Goal: Find specific fact: Find specific fact

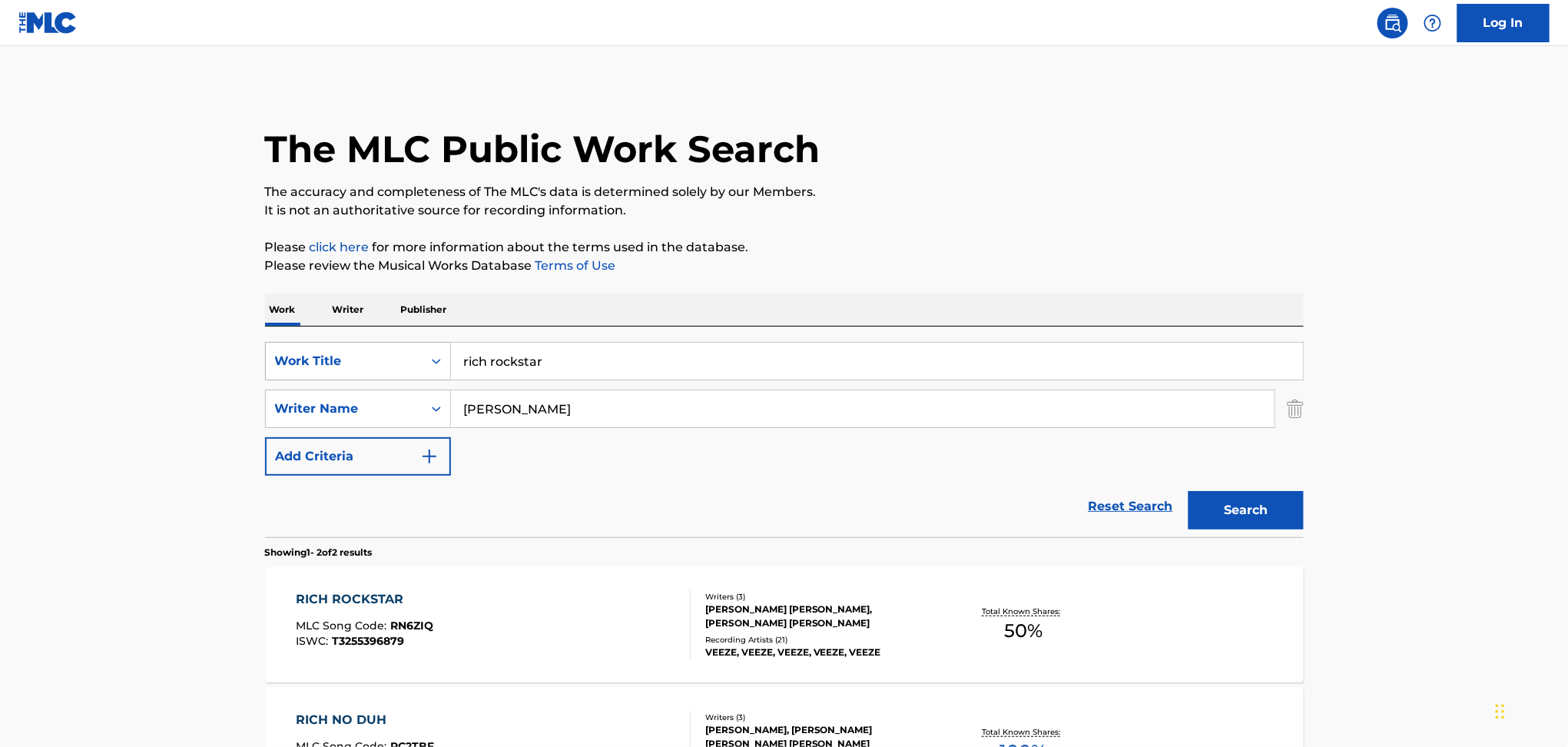
drag, startPoint x: 559, startPoint y: 360, endPoint x: 404, endPoint y: 361, distance: 155.0
click at [404, 360] on div "SearchWithCriteriac2a83323-80fa-4e48-9cc5-1afdef2c2965 Work Title rich rockstar" at bounding box center [784, 362] width 1038 height 39
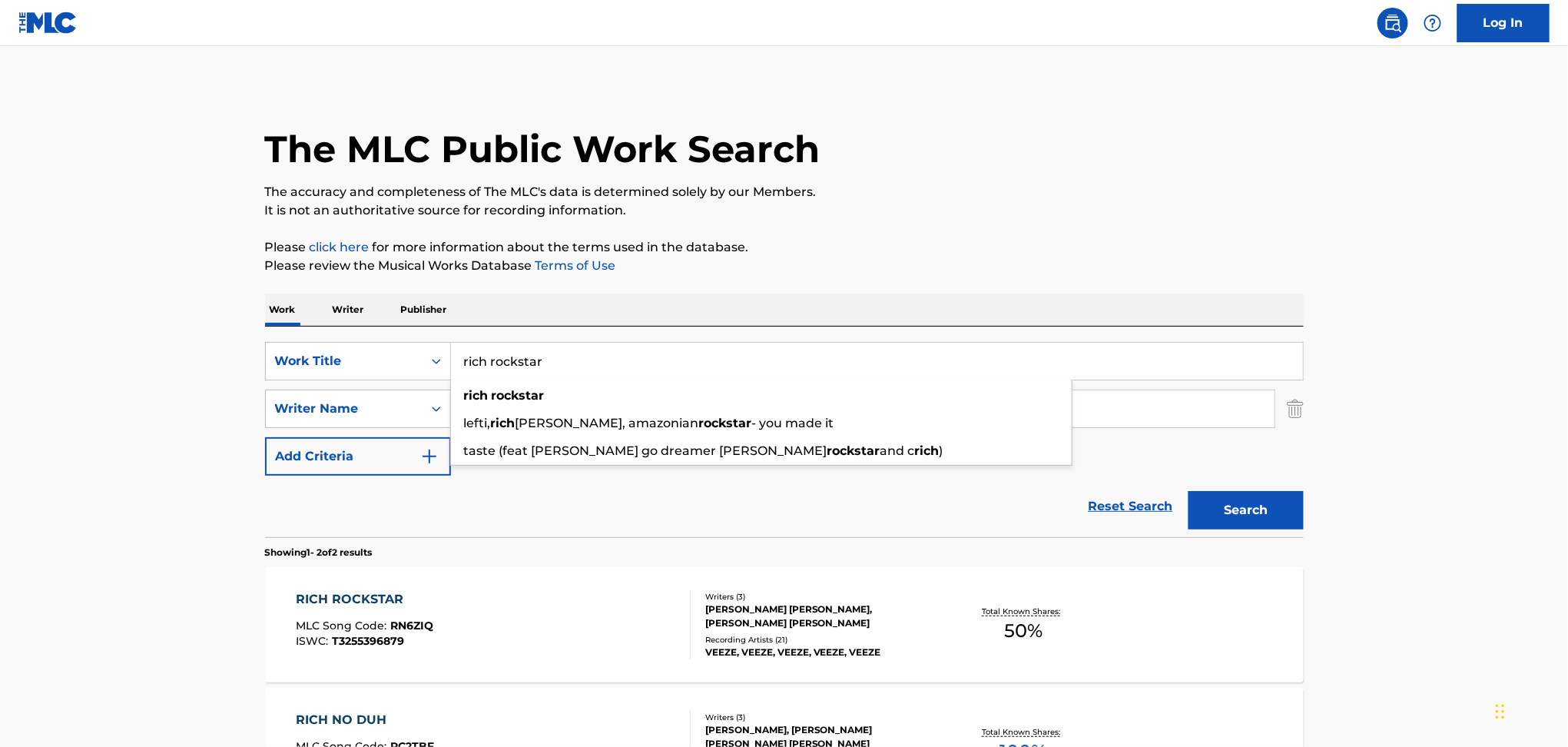
click at [510, 273] on p "Please review the Musical Works Database Terms of Use" at bounding box center [784, 265] width 1038 height 18
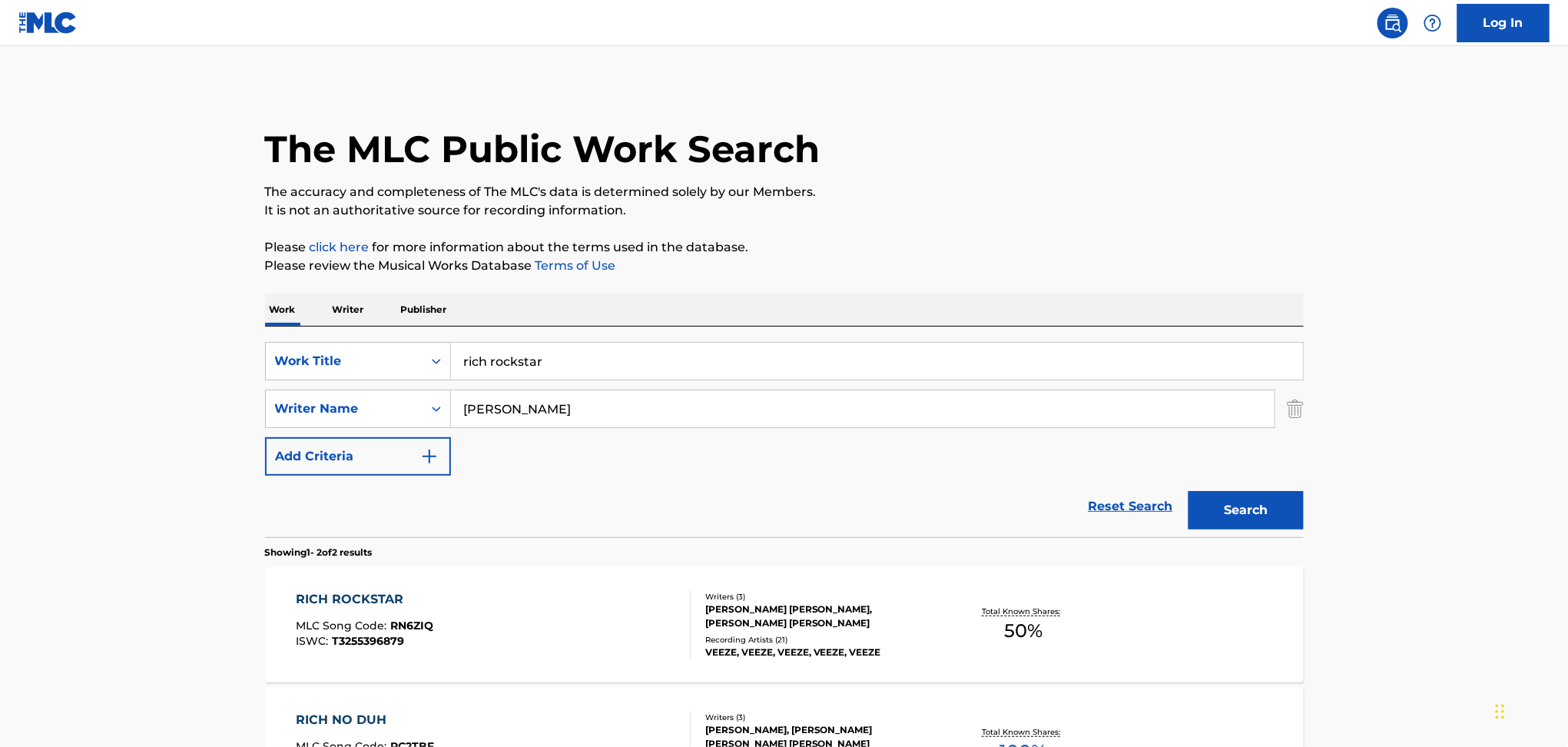
click at [518, 407] on input "[PERSON_NAME]" at bounding box center [863, 409] width 823 height 37
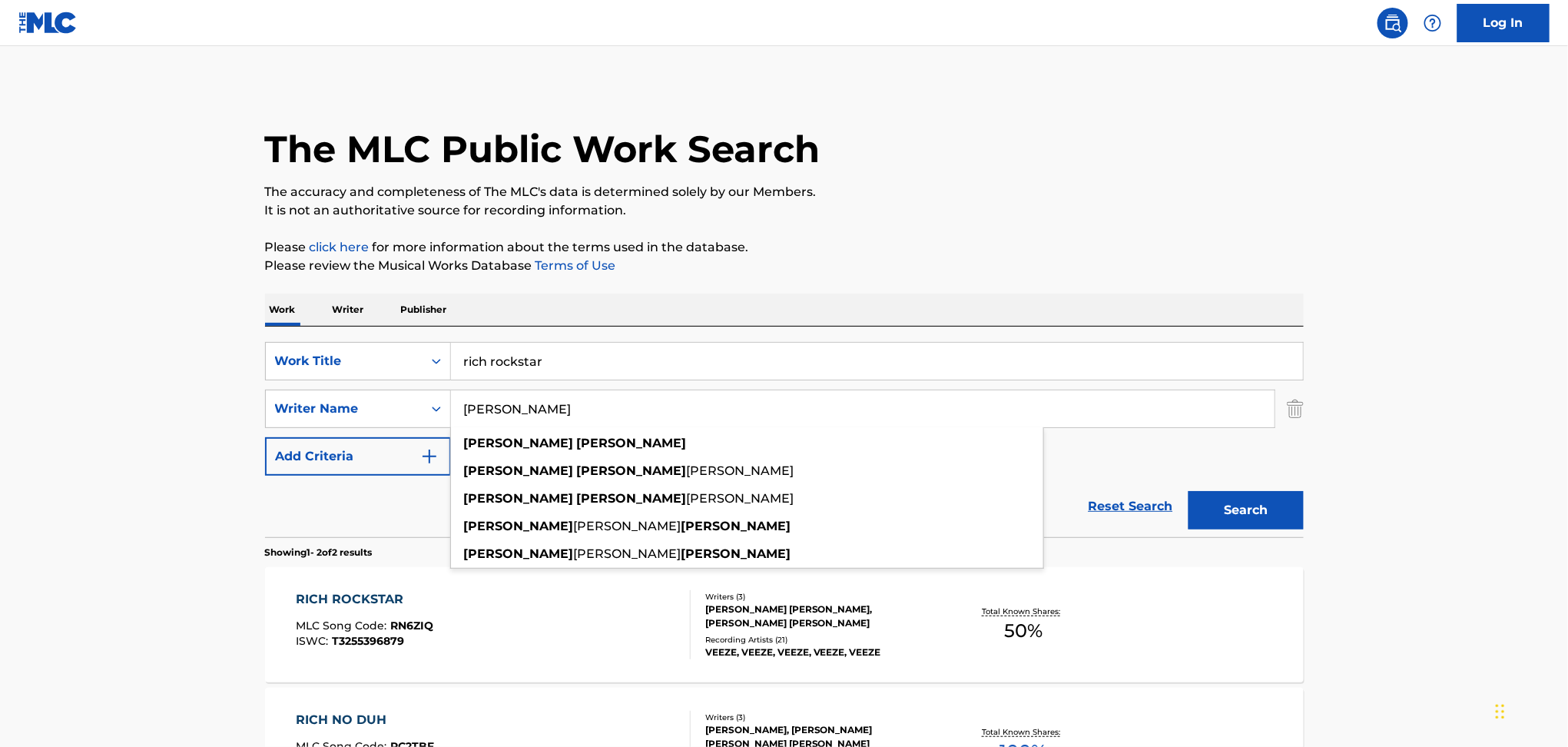
click at [518, 407] on input "[PERSON_NAME]" at bounding box center [863, 409] width 823 height 37
paste input "[PERSON_NAME]"
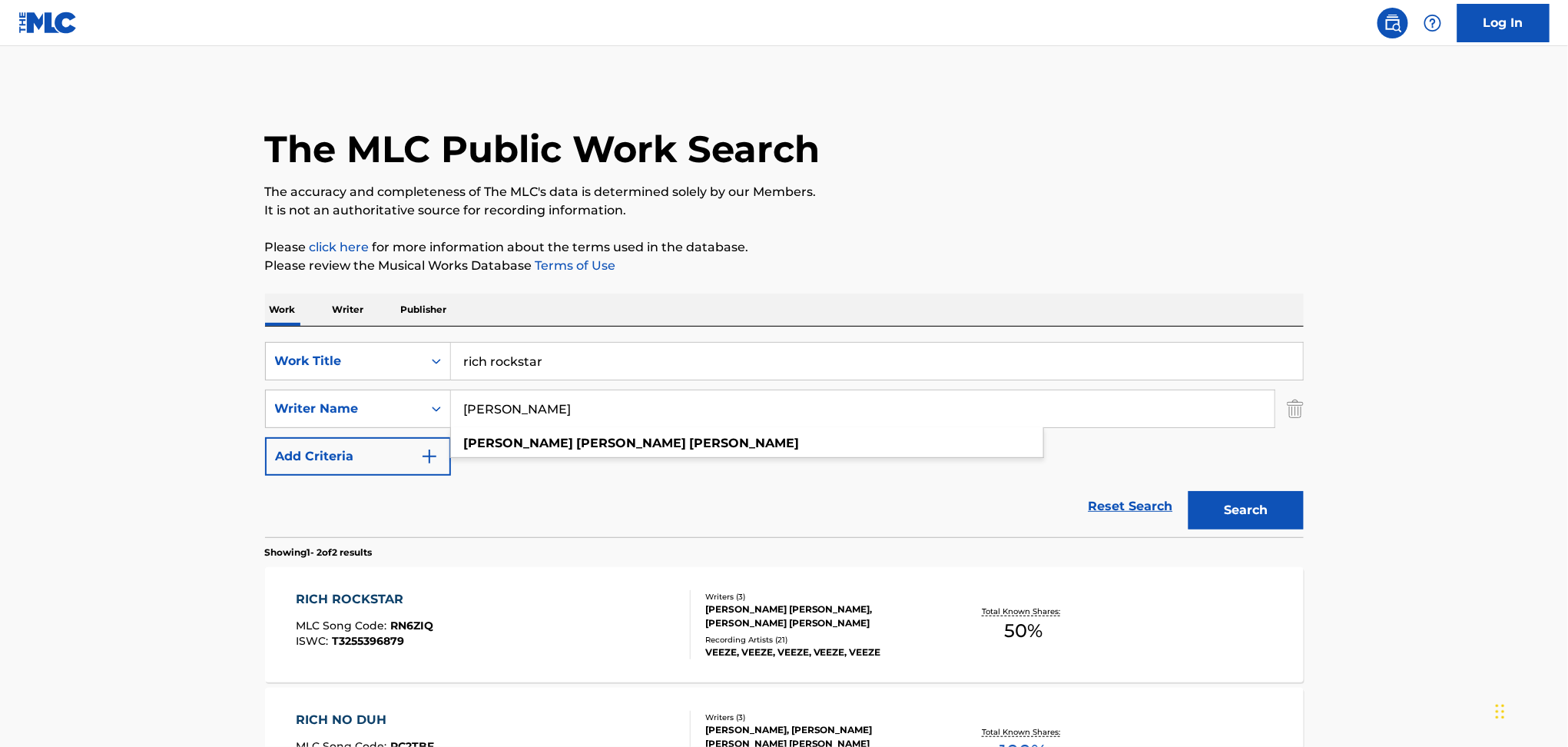
type input "[PERSON_NAME]"
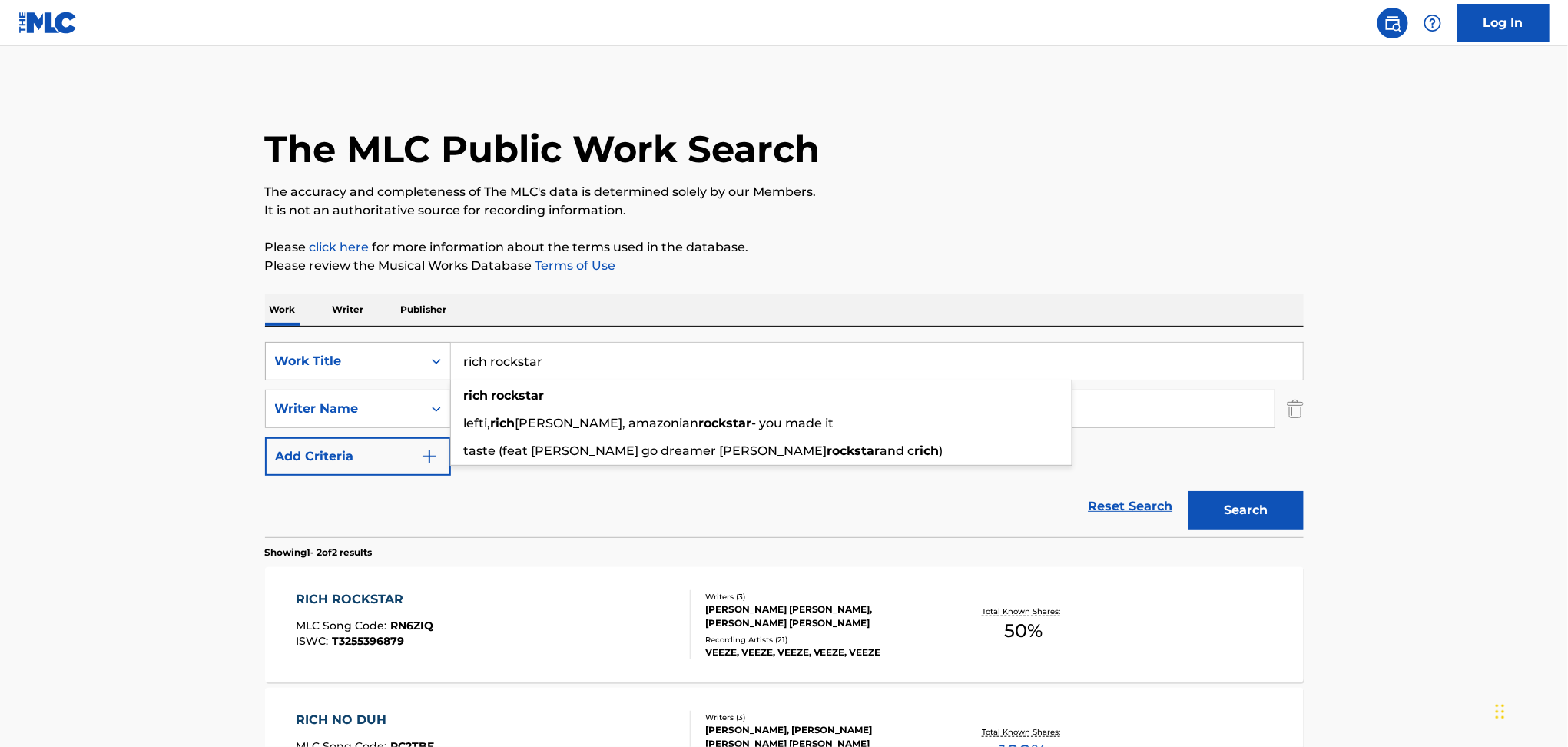
drag, startPoint x: 573, startPoint y: 349, endPoint x: 360, endPoint y: 361, distance: 213.3
click at [359, 361] on div "SearchWithCriteriac2a83323-80fa-4e48-9cc5-1afdef2c2965 Work Title rich rockstar…" at bounding box center [784, 362] width 1038 height 39
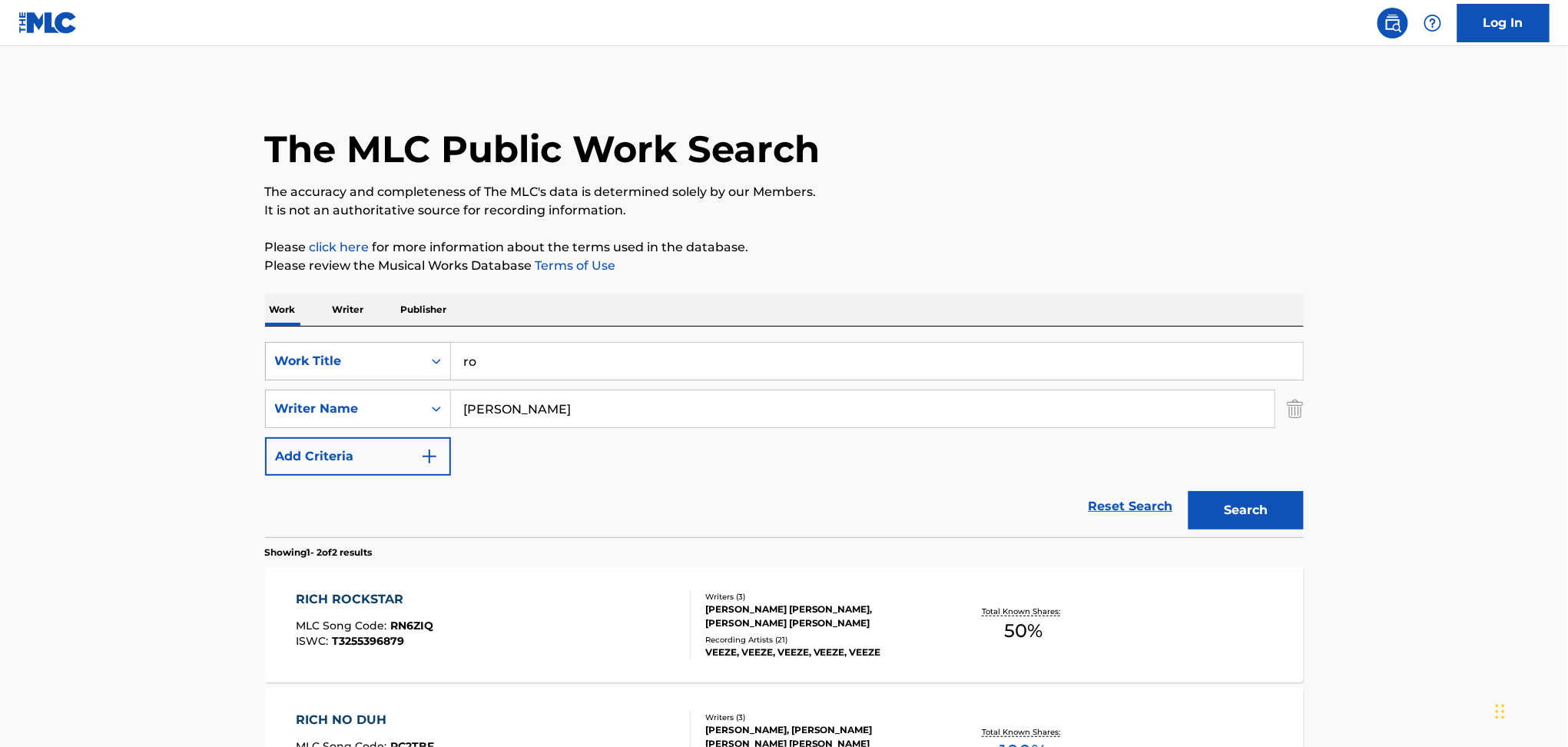
type input "r"
paste input "Rotel"
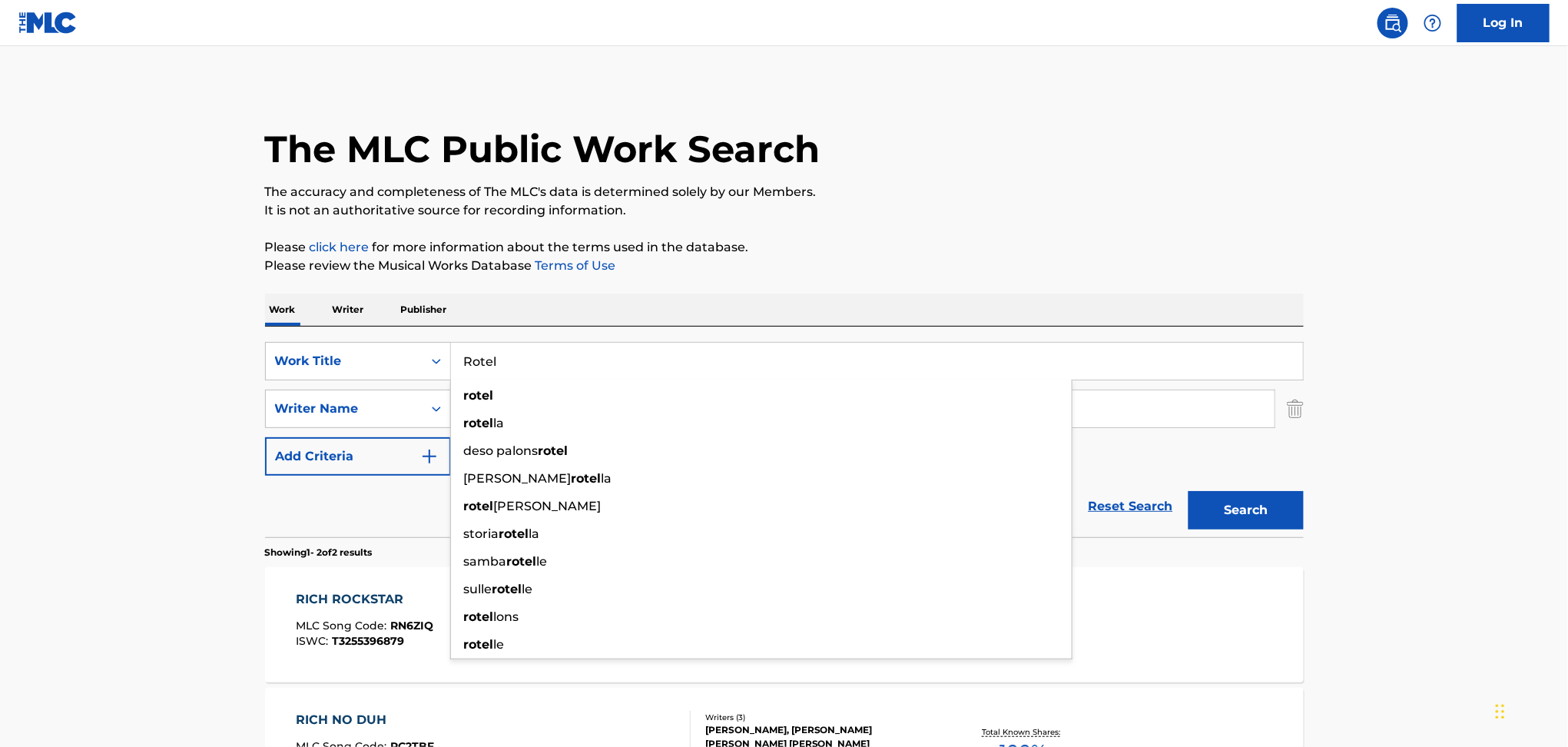
type input "Rotel"
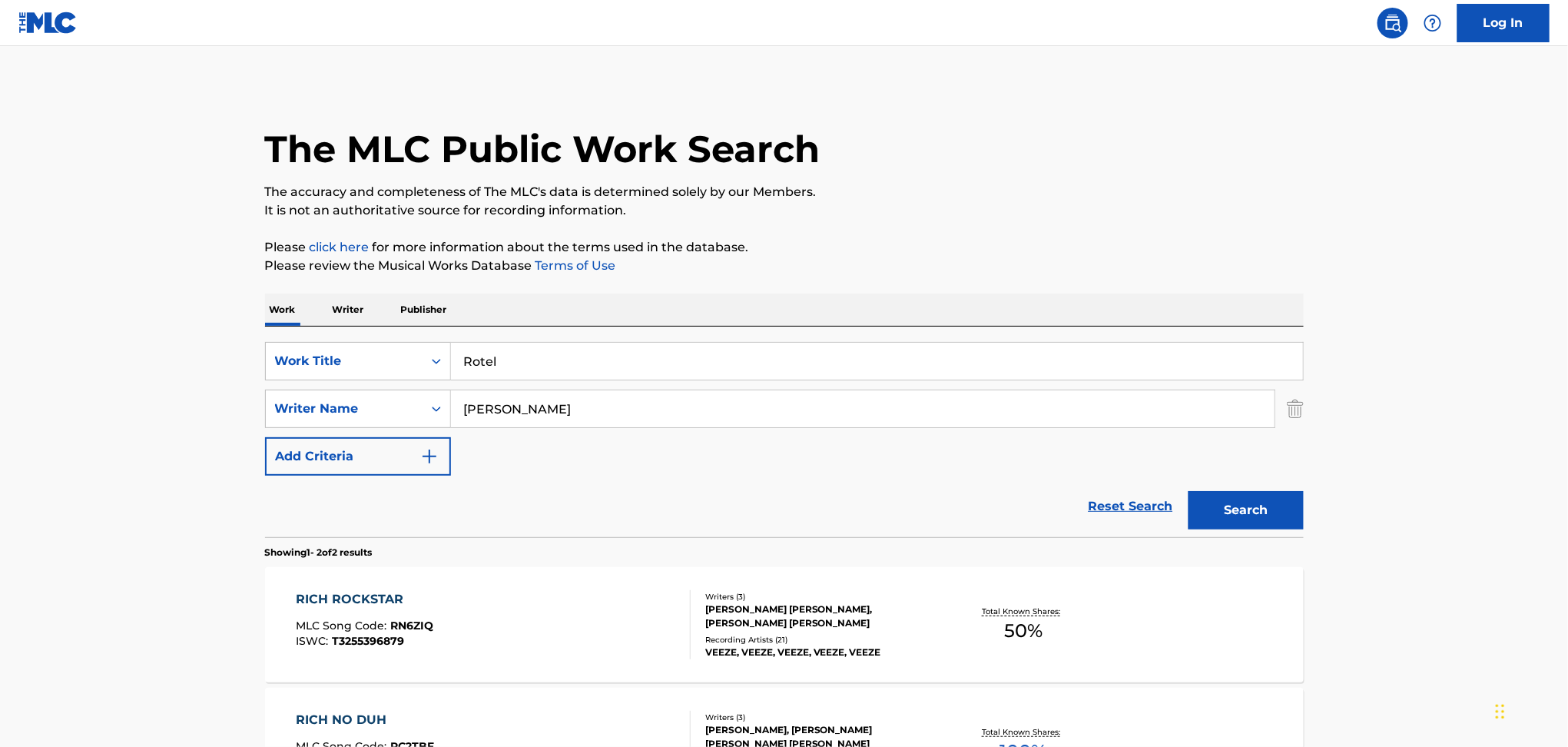
click at [1242, 514] on button "Search" at bounding box center [1245, 510] width 115 height 39
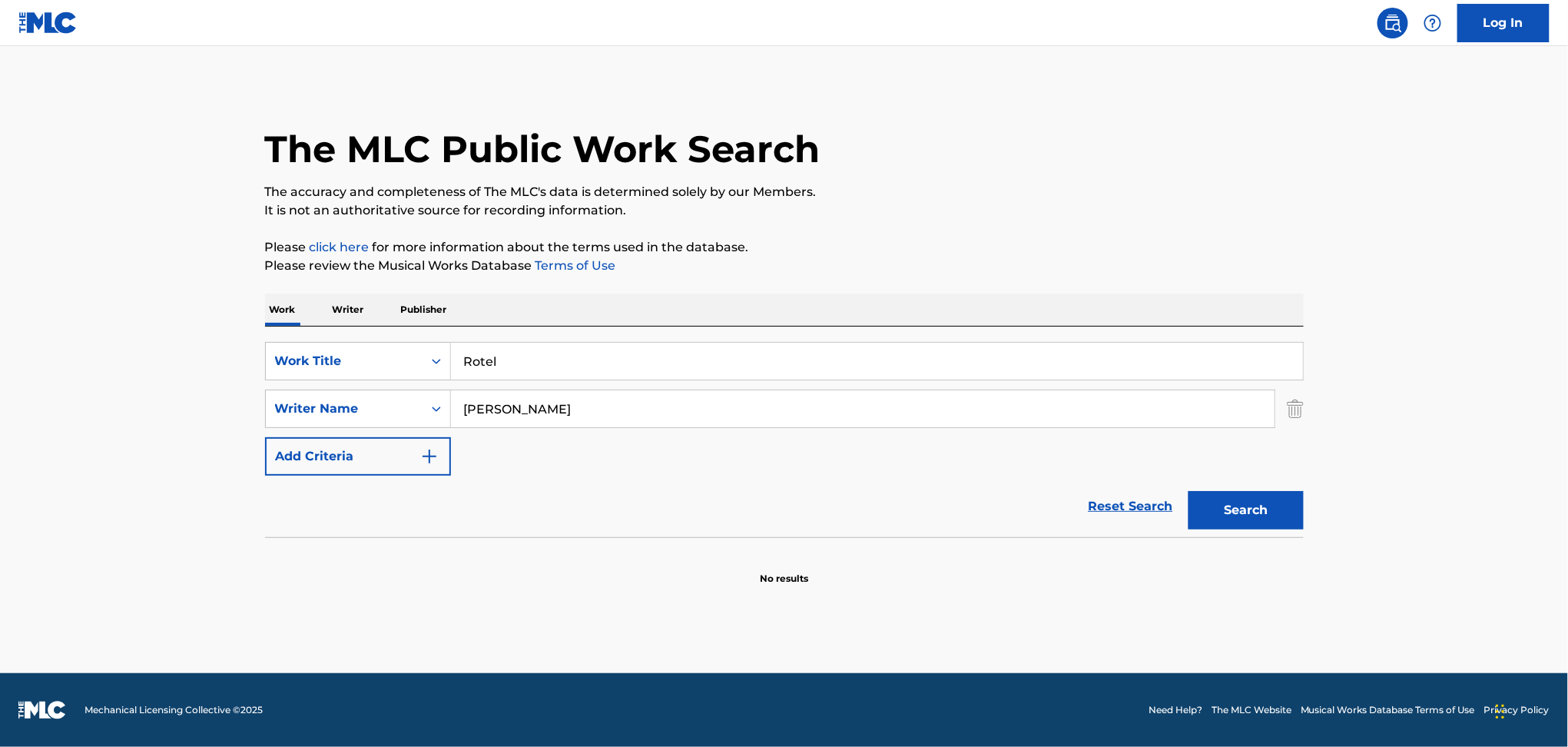
click at [526, 409] on input "[PERSON_NAME]" at bounding box center [863, 409] width 823 height 37
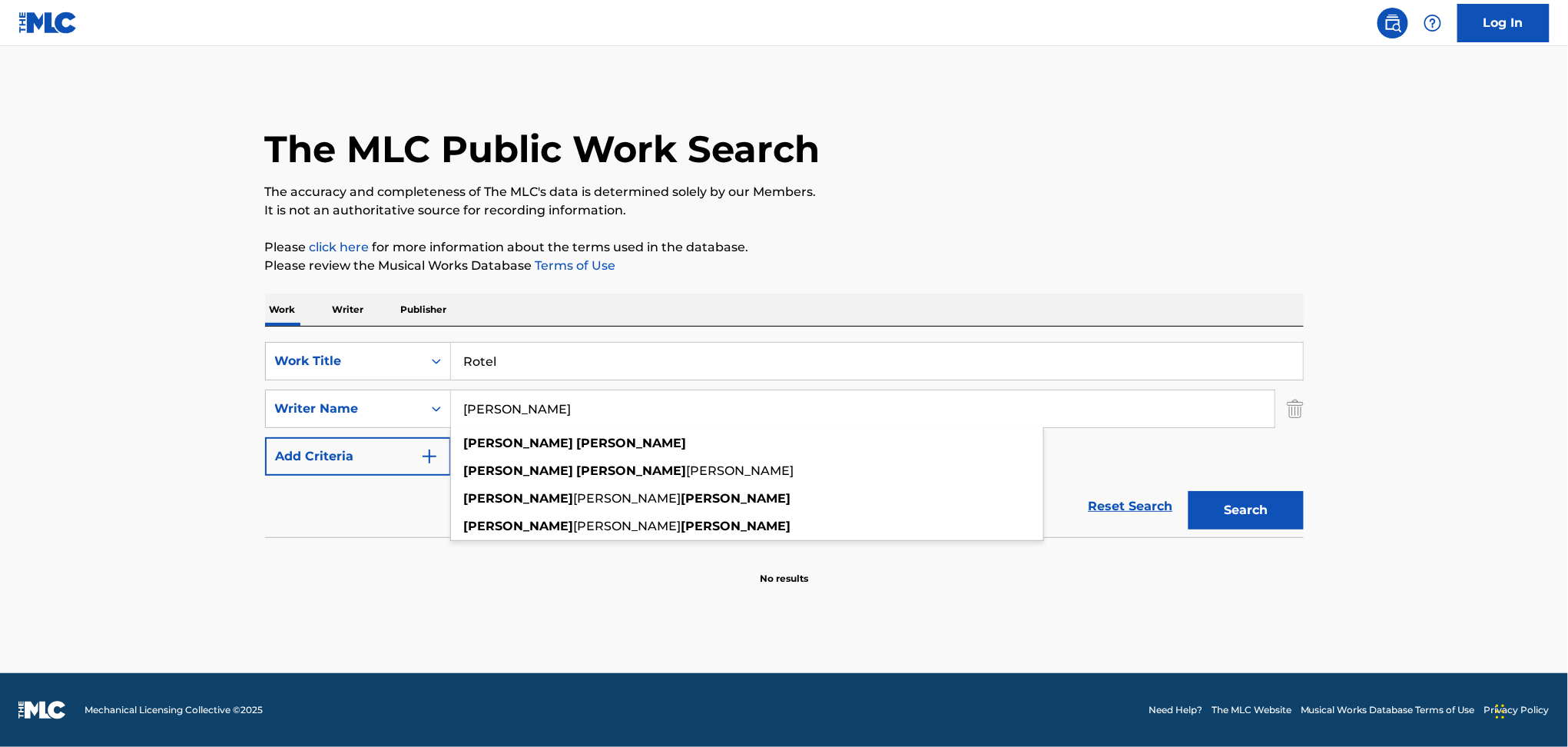
click at [1188, 491] on button "Search" at bounding box center [1245, 510] width 115 height 39
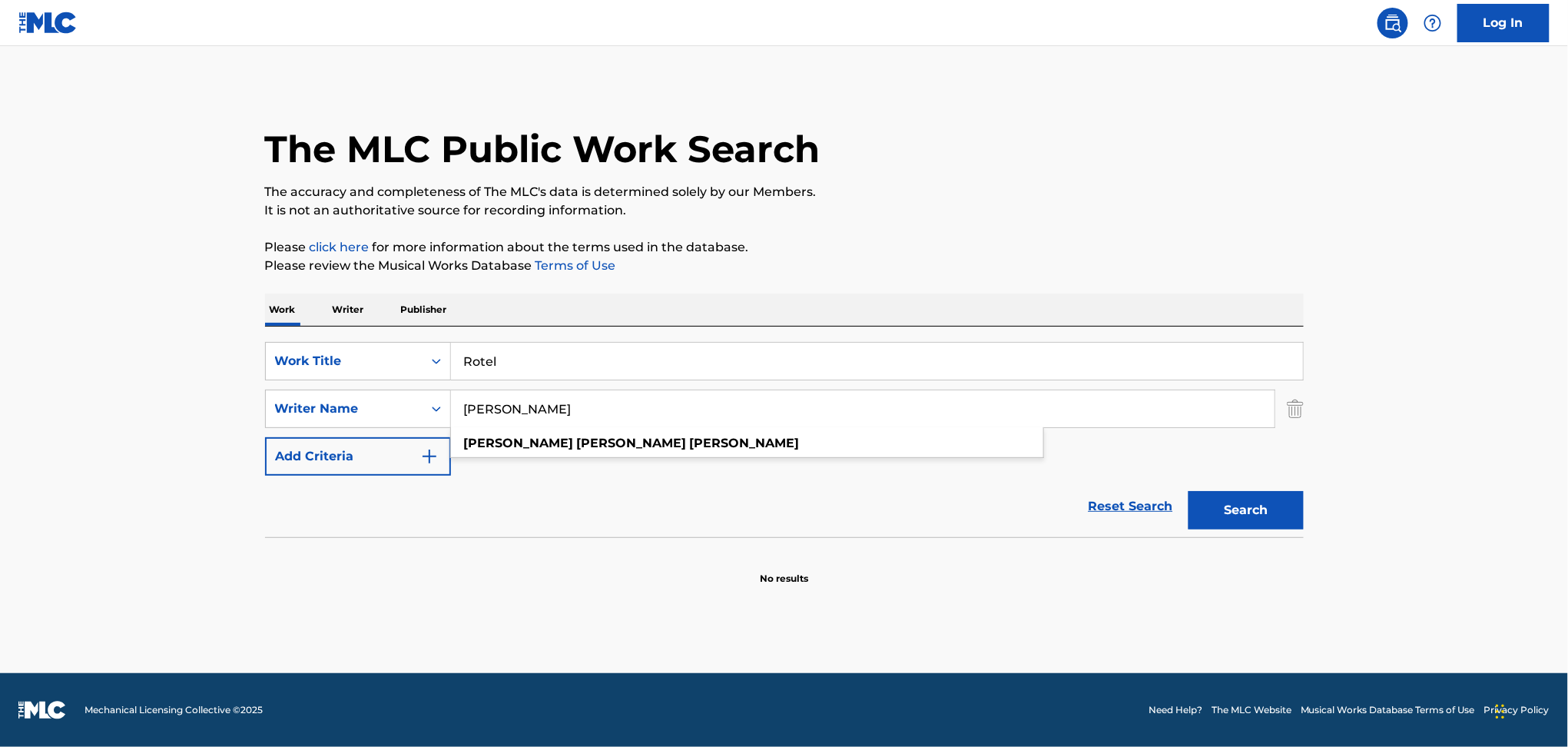
click at [617, 397] on input "[PERSON_NAME]" at bounding box center [863, 409] width 823 height 37
drag, startPoint x: 617, startPoint y: 397, endPoint x: 455, endPoint y: 391, distance: 162.1
click at [455, 391] on input "[PERSON_NAME]" at bounding box center [863, 409] width 823 height 37
type input "[PERSON_NAME]"
